Goal: Find specific page/section: Find specific page/section

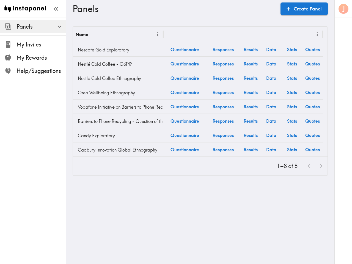
click at [56, 9] on icon "button" at bounding box center [57, 9] width 2 height 4
